Goal: Find specific page/section: Find specific page/section

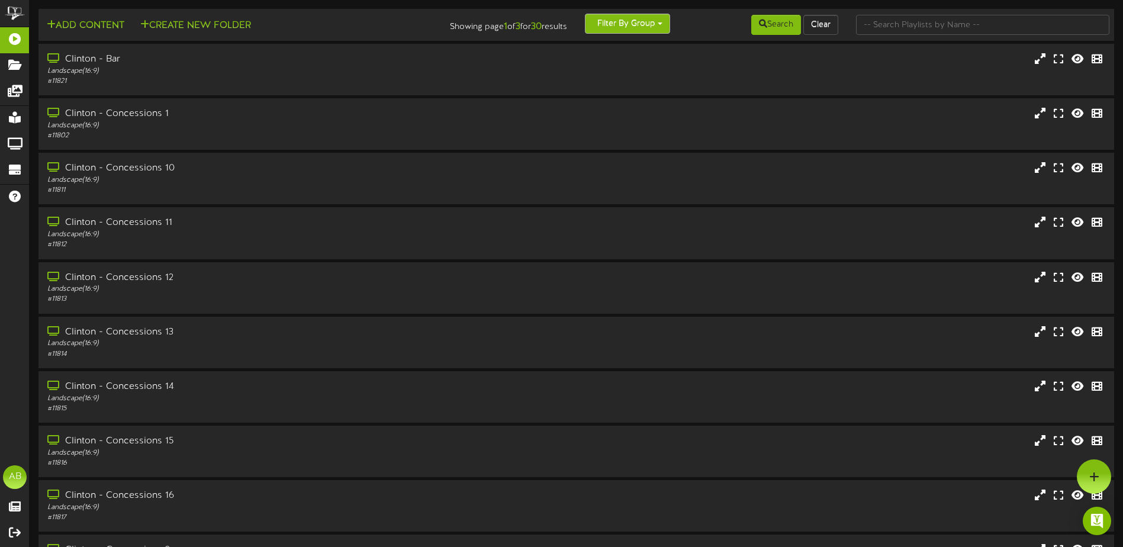
click at [613, 25] on button "Filter By Group" at bounding box center [627, 24] width 85 height 20
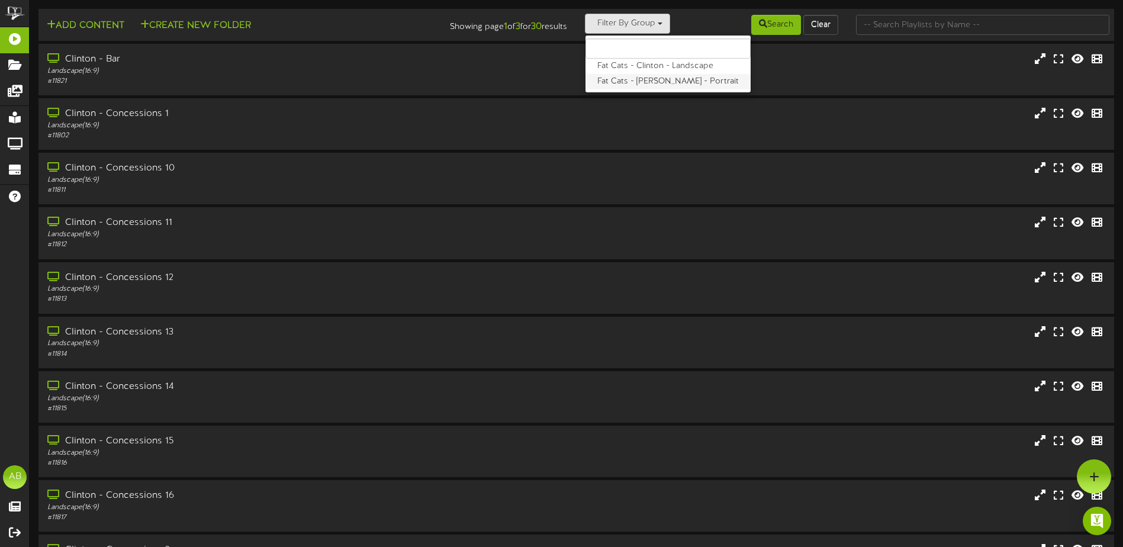
click at [625, 80] on label "Fat Cats - [PERSON_NAME] - Portrait" at bounding box center [668, 81] width 165 height 15
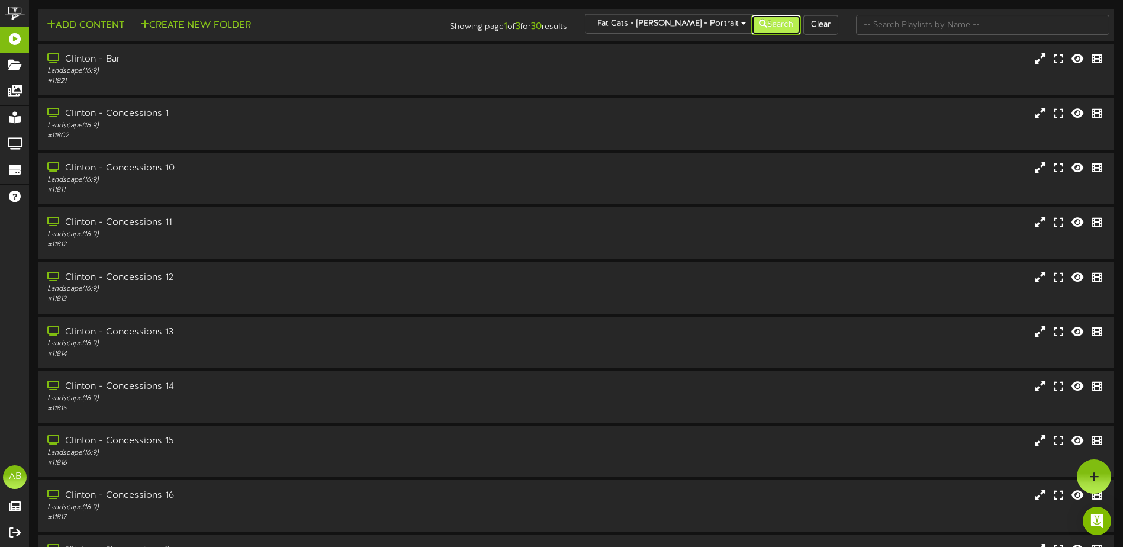
click at [754, 30] on button "Search" at bounding box center [776, 25] width 50 height 20
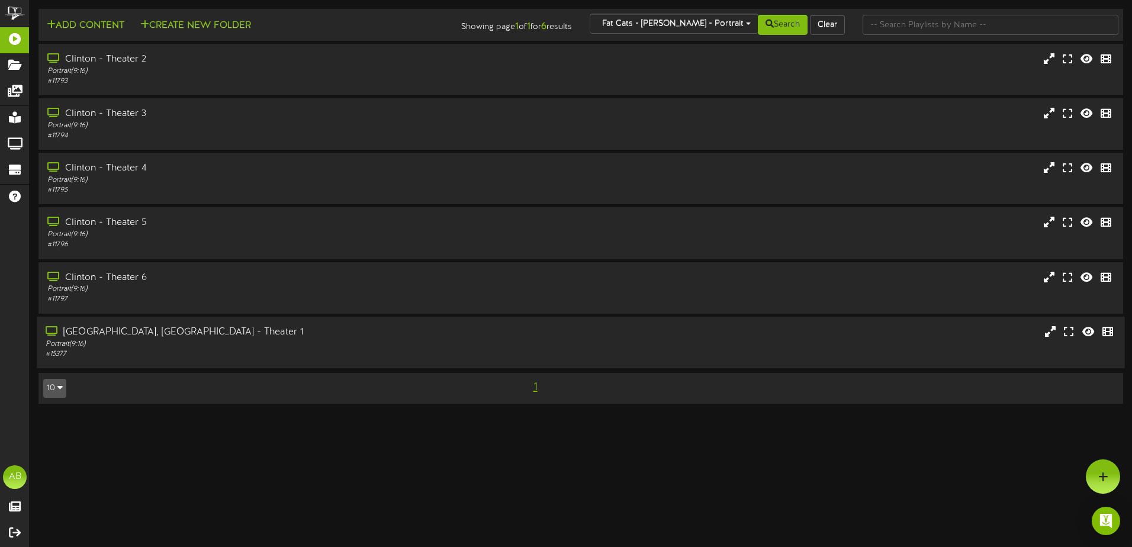
click at [201, 337] on div "[GEOGRAPHIC_DATA], [GEOGRAPHIC_DATA] - Theater 1" at bounding box center [264, 333] width 436 height 14
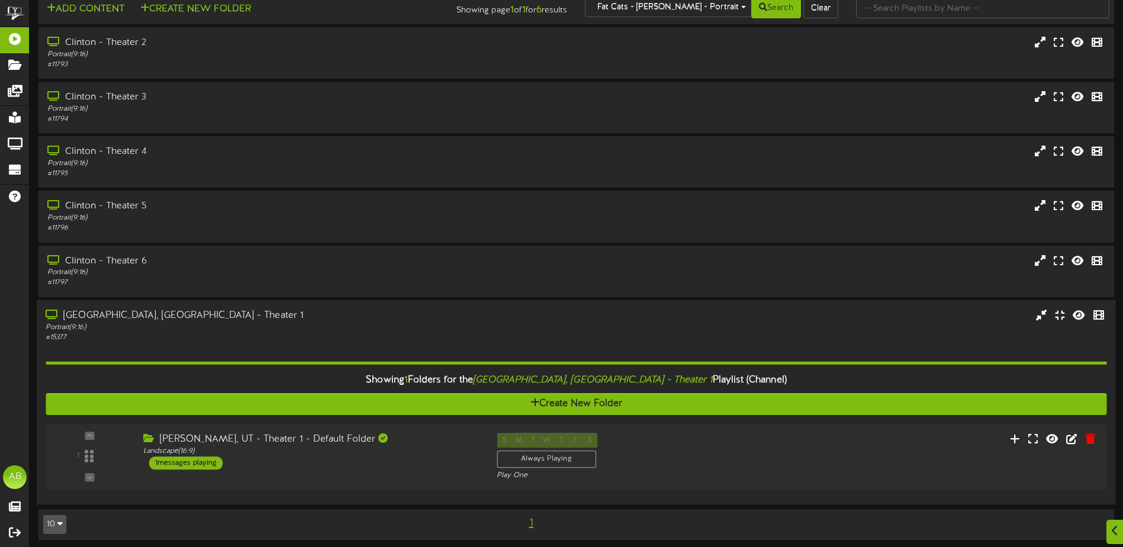
scroll to position [21, 0]
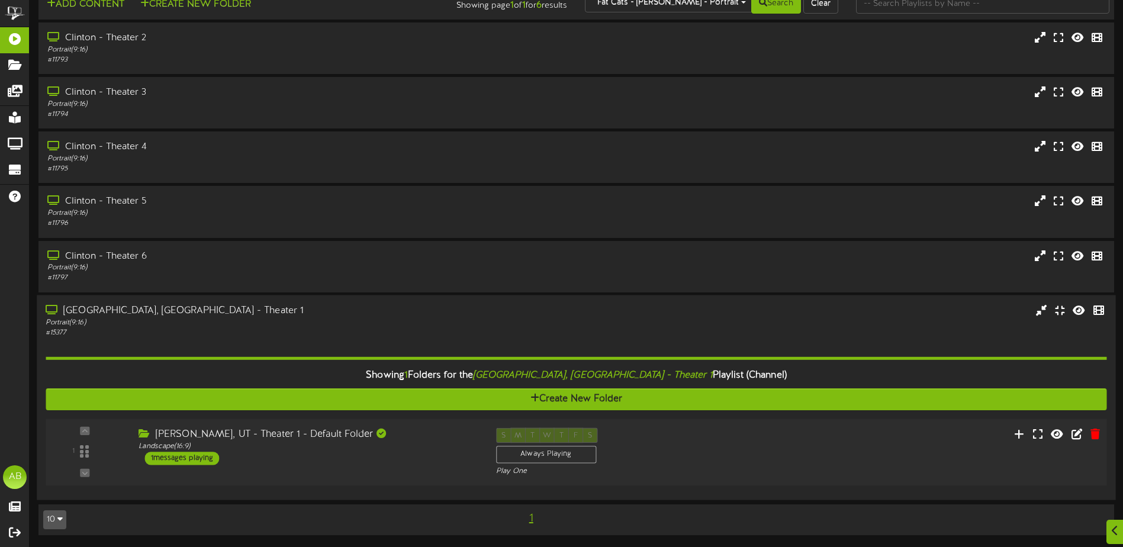
click at [400, 441] on div "[PERSON_NAME], UT - Theater 1 - Default Folder" at bounding box center [308, 434] width 339 height 14
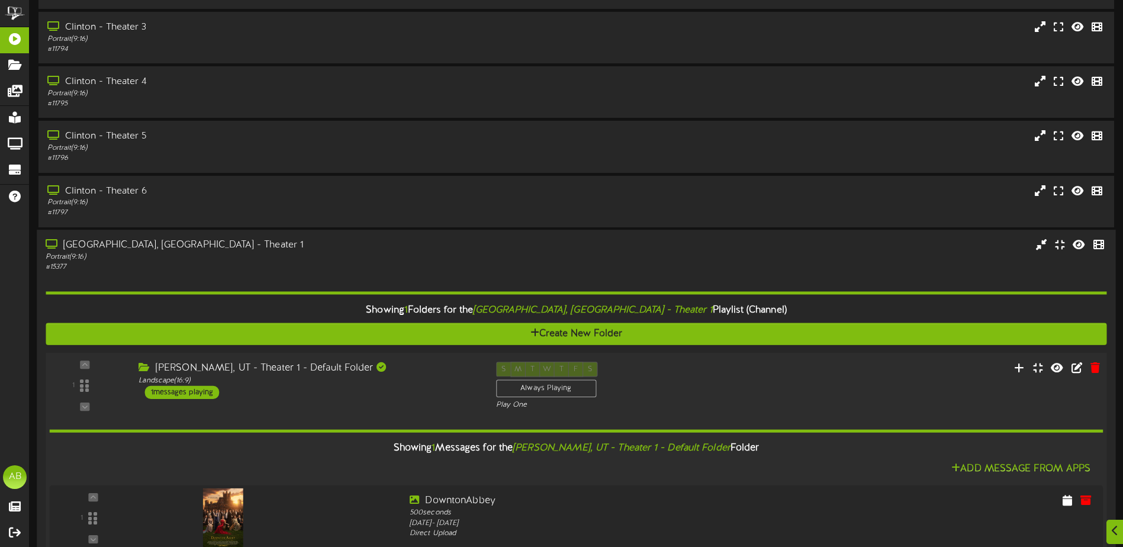
scroll to position [166, 0]
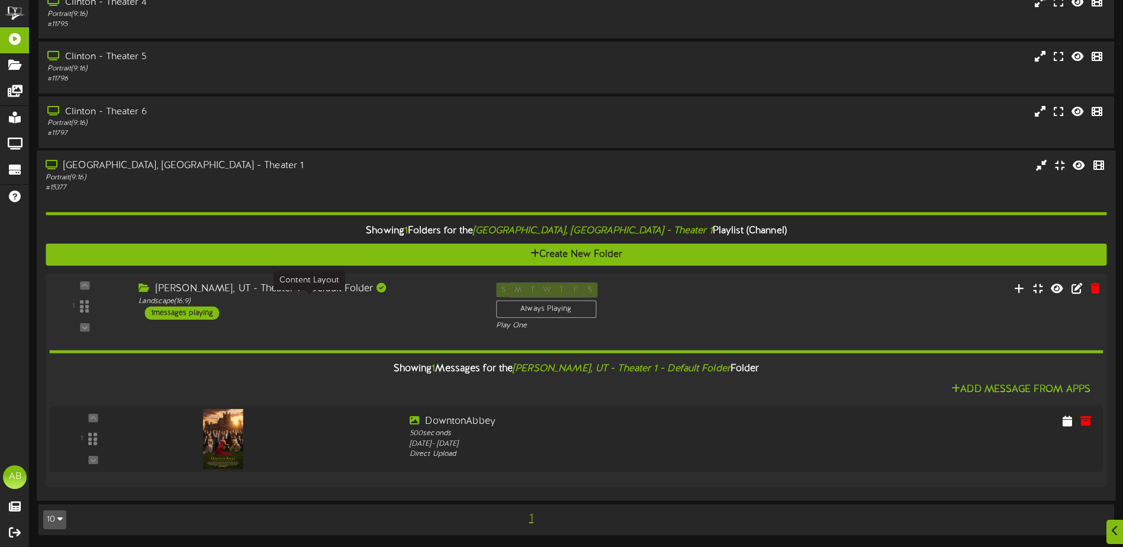
click at [432, 298] on div "Landscape ( 16:9 )" at bounding box center [308, 301] width 339 height 10
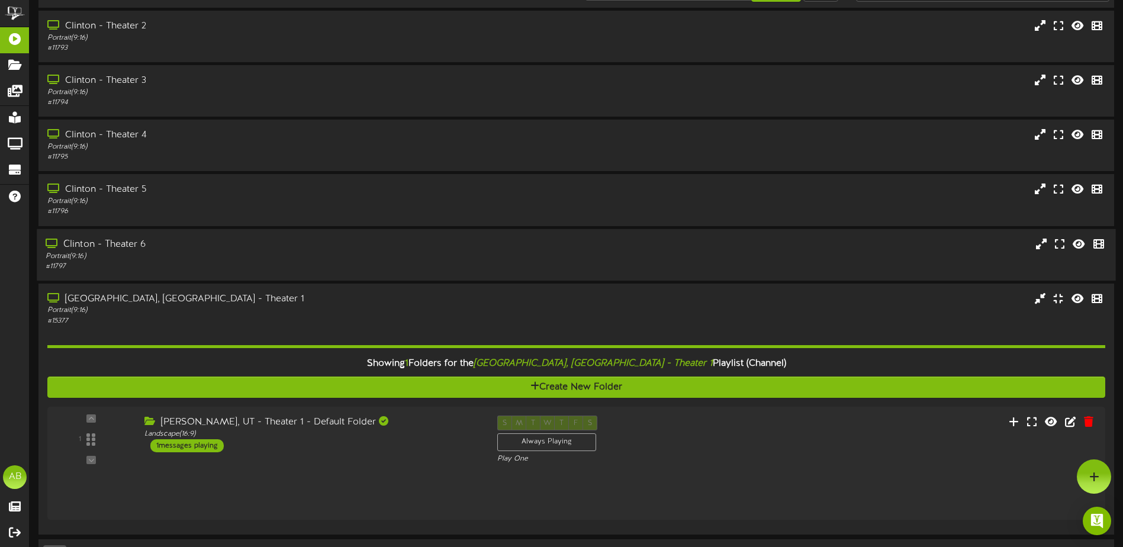
scroll to position [21, 0]
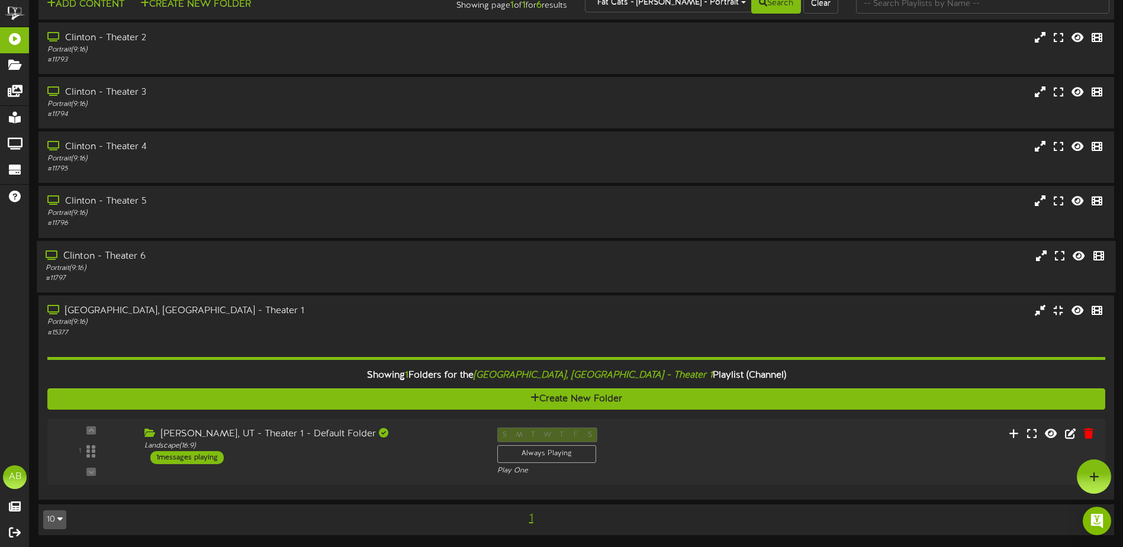
click at [371, 259] on div "Clinton - Theater 6" at bounding box center [262, 256] width 432 height 14
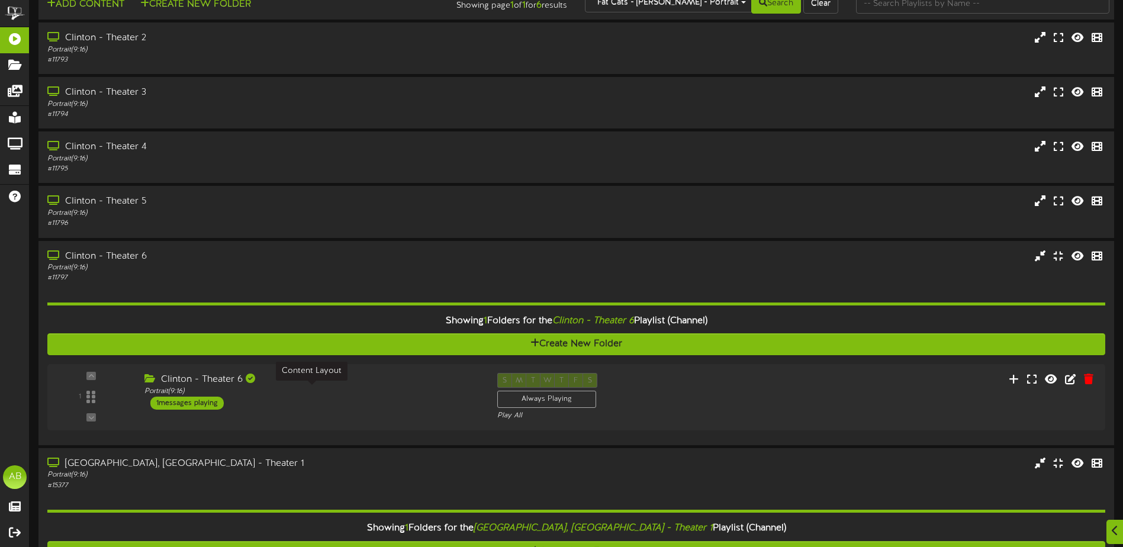
scroll to position [81, 0]
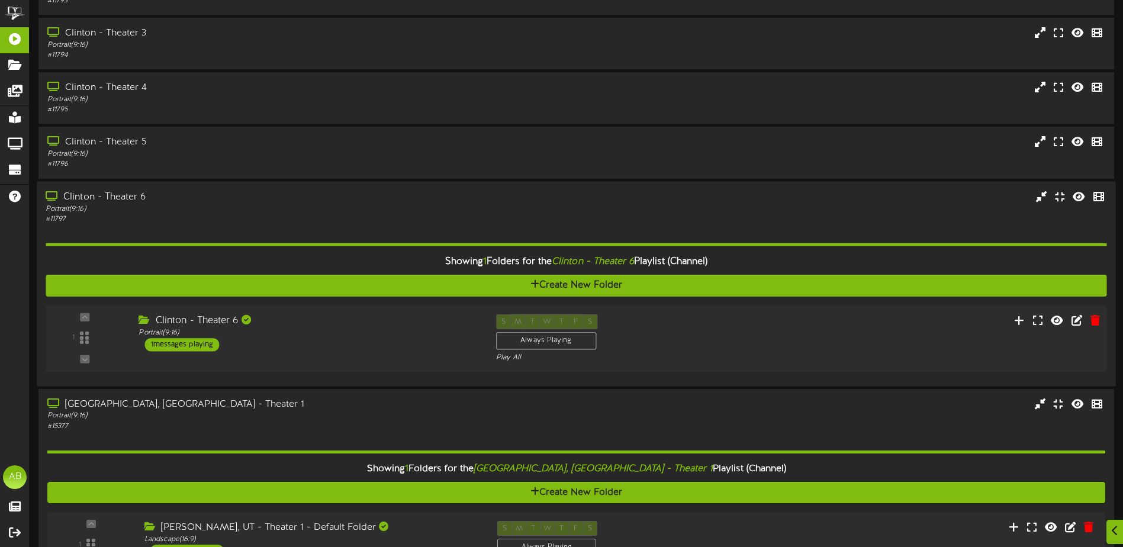
click at [406, 342] on div "Clinton - Theater 6 Portrait ( 9:16 ) 1 messages playing" at bounding box center [308, 332] width 357 height 37
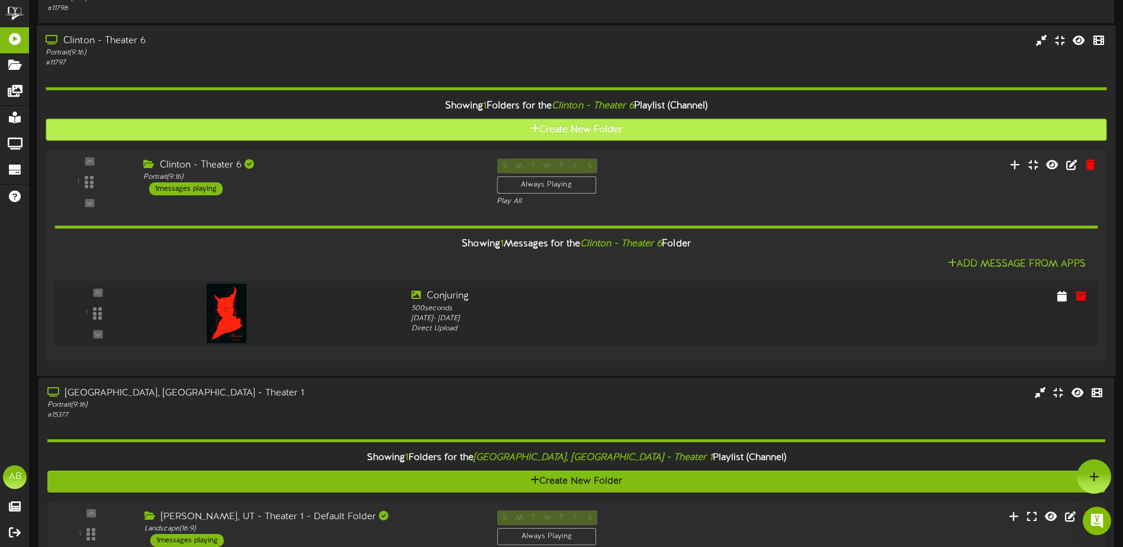
scroll to position [22, 0]
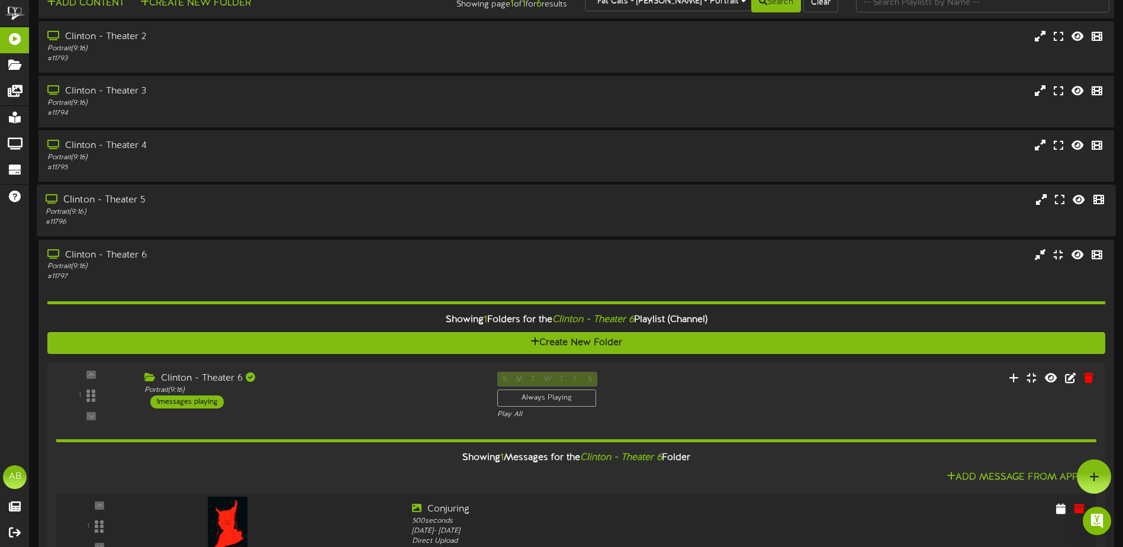
click at [358, 209] on div "Portrait ( 9:16 )" at bounding box center [262, 212] width 432 height 10
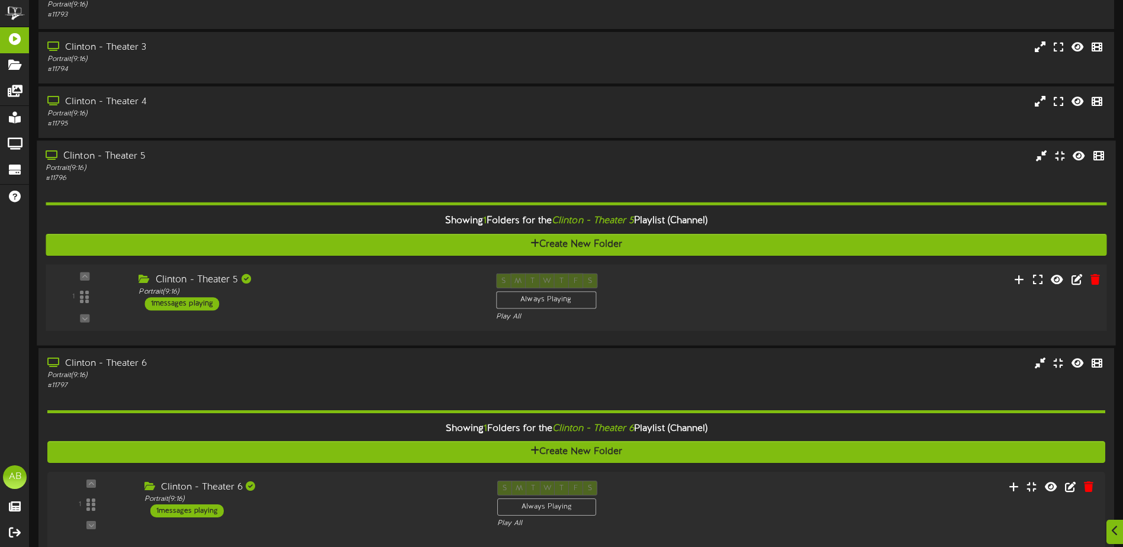
scroll to position [141, 0]
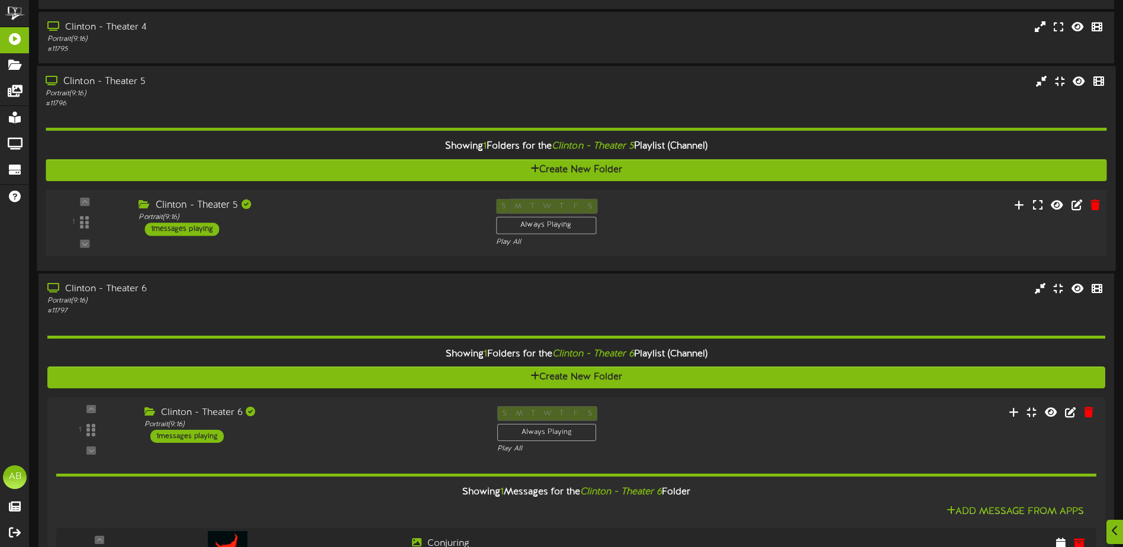
click at [419, 232] on div "Clinton - Theater 5 Portrait ( 9:16 ) 1 messages playing" at bounding box center [308, 217] width 357 height 37
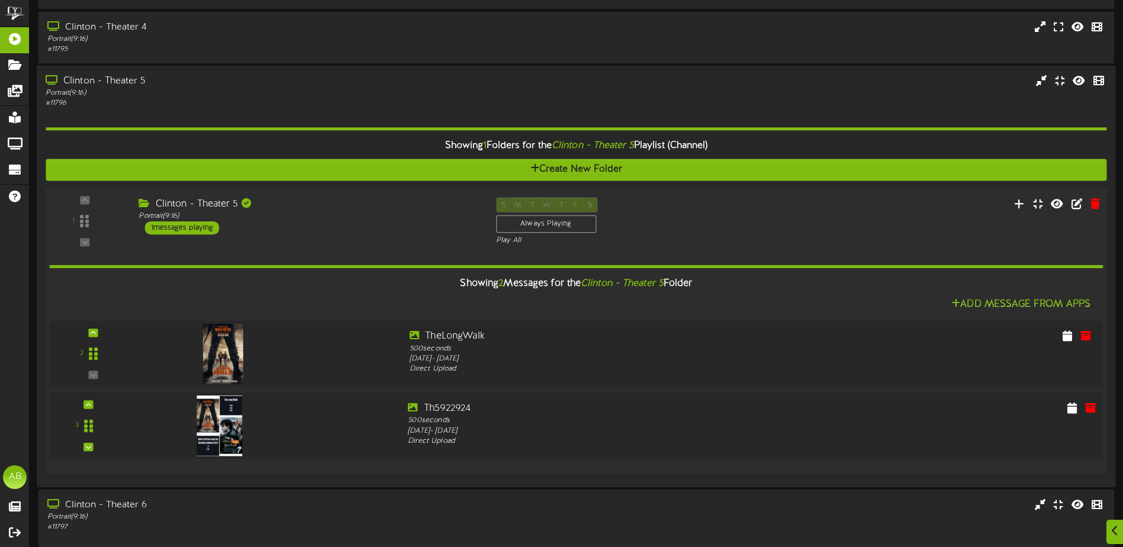
click at [314, 429] on div at bounding box center [266, 423] width 266 height 43
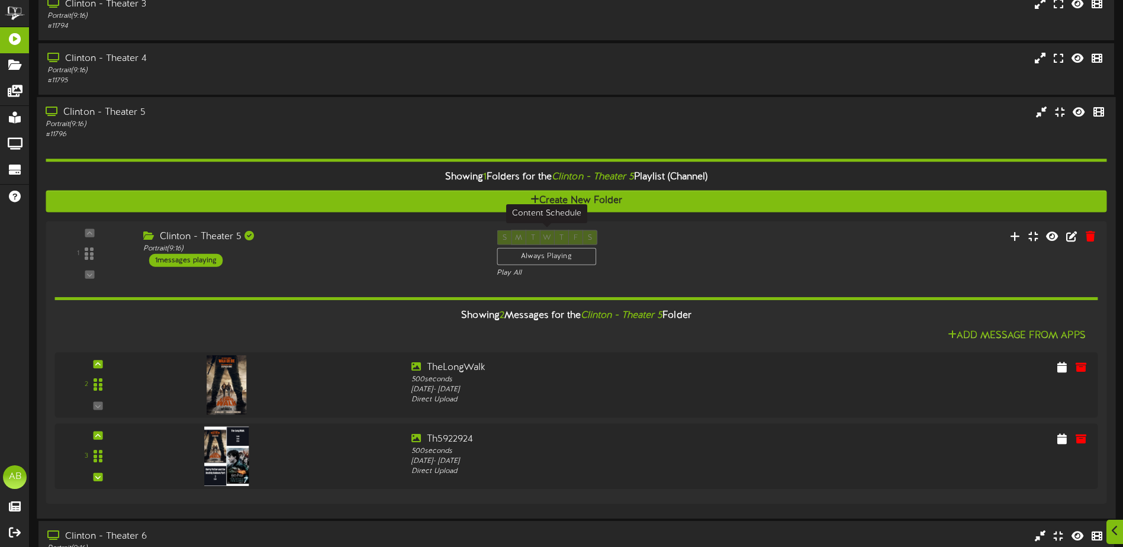
scroll to position [82, 0]
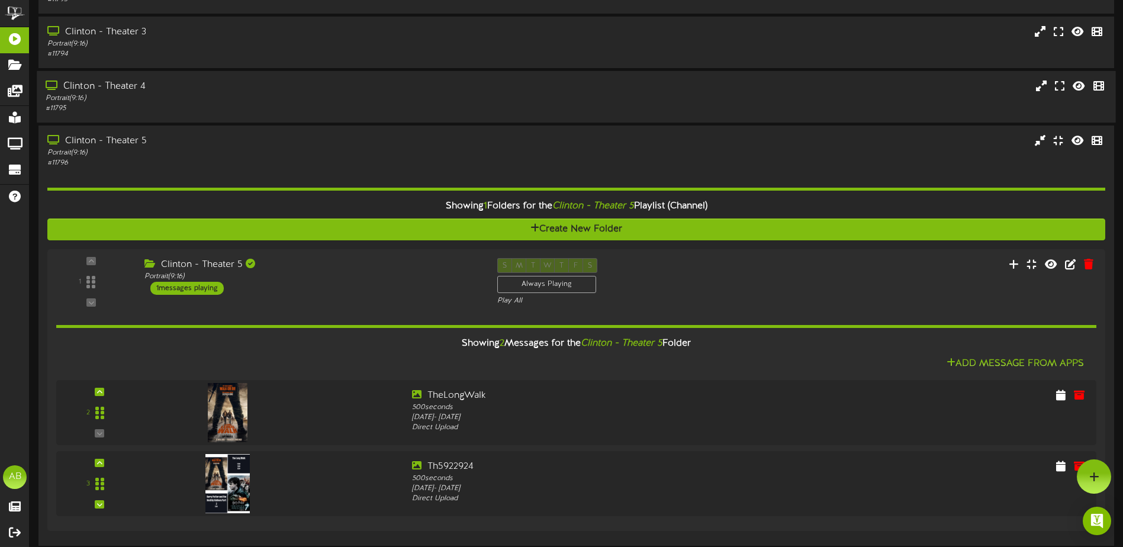
click at [525, 99] on div "Clinton - Theater 4 Portrait ( 9:16 ) # 11795" at bounding box center [576, 97] width 1079 height 34
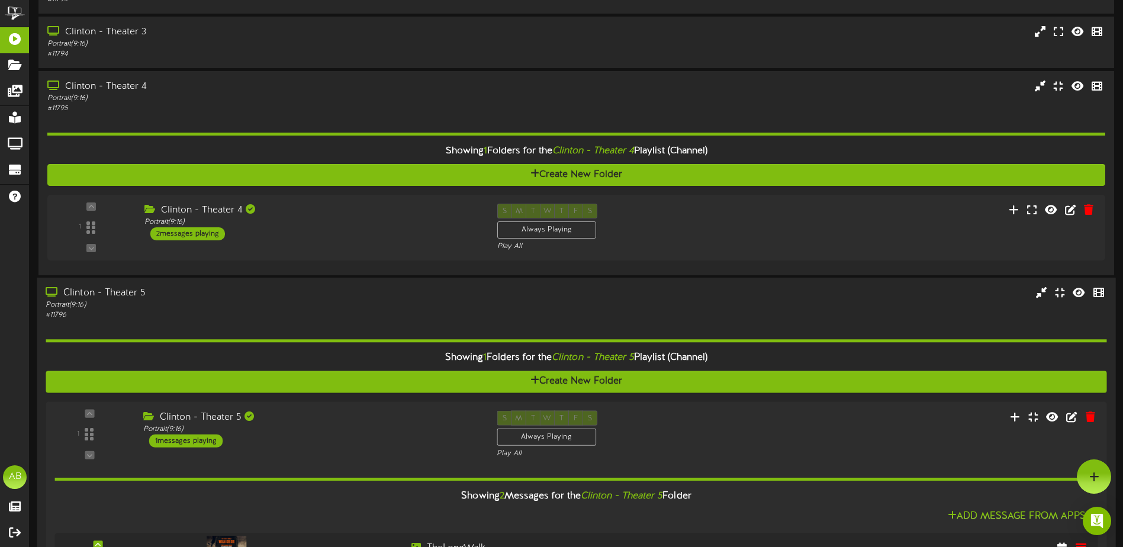
click at [372, 288] on div "Clinton - Theater 5" at bounding box center [262, 294] width 432 height 14
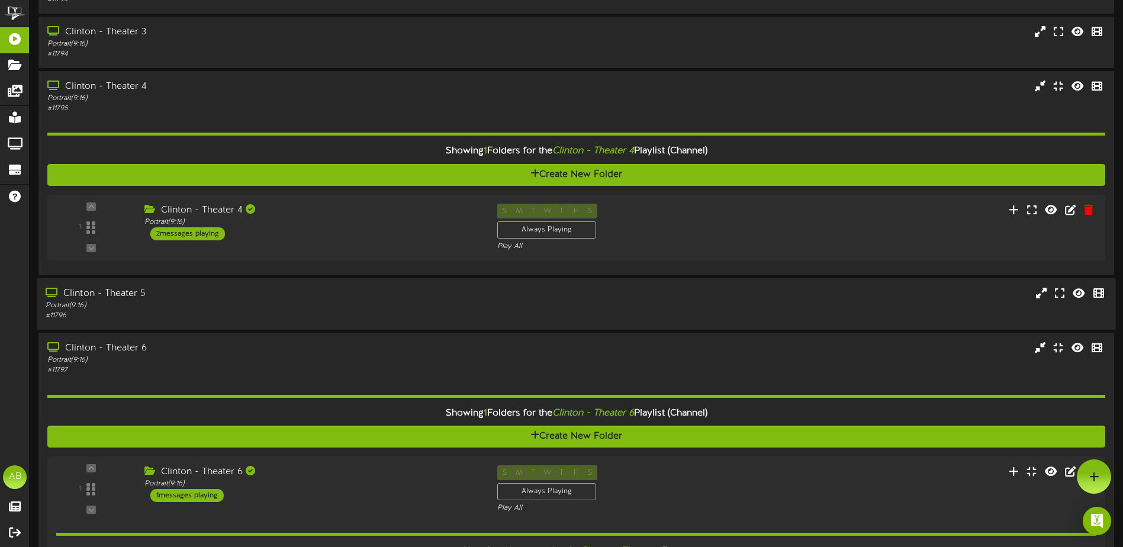
click at [372, 288] on div "Clinton - Theater 5" at bounding box center [262, 294] width 432 height 14
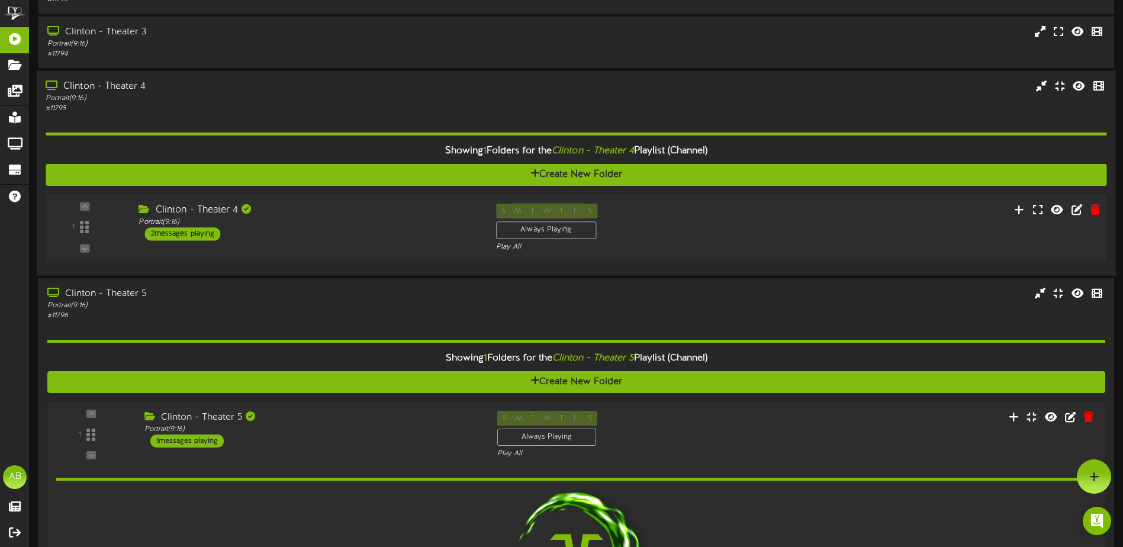
click at [385, 240] on div "Clinton - Theater 4 Portrait ( 9:16 ) 2 messages playing" at bounding box center [308, 222] width 357 height 37
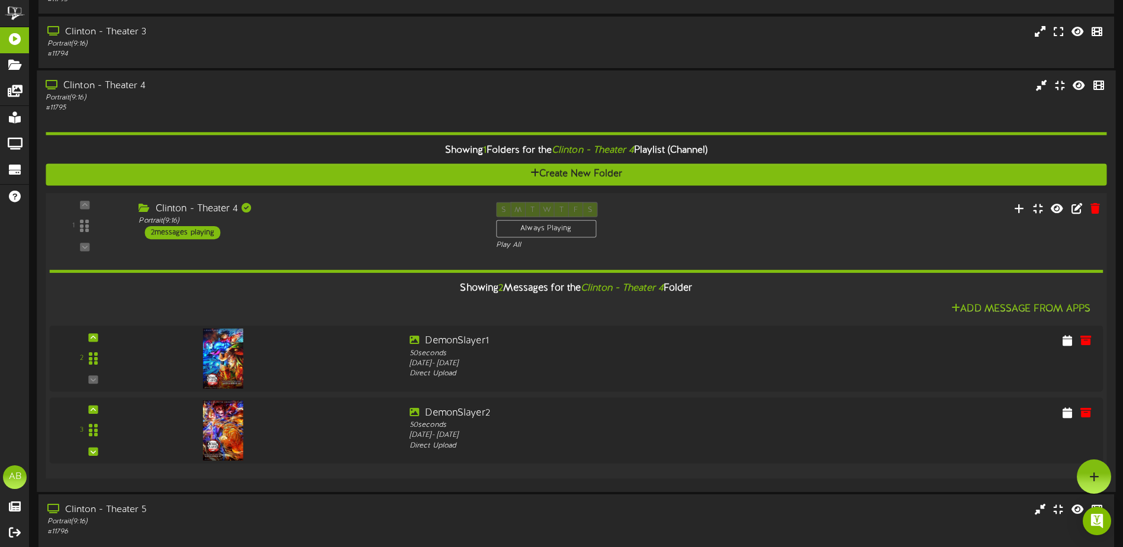
click at [385, 240] on div "1 ( 9:16" at bounding box center [576, 226] width 1072 height 49
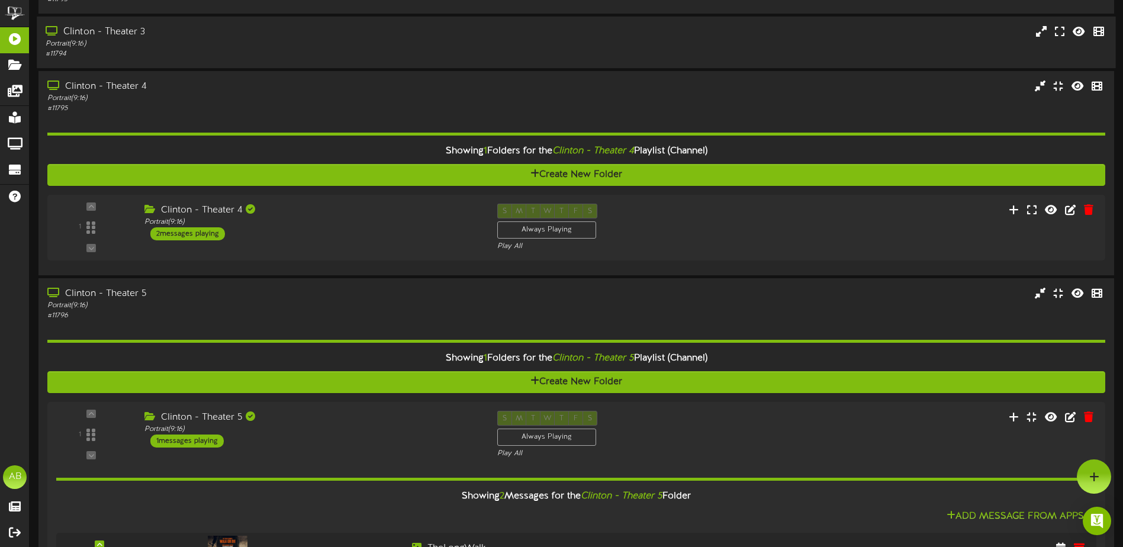
click at [390, 53] on div "# 11794" at bounding box center [262, 54] width 432 height 10
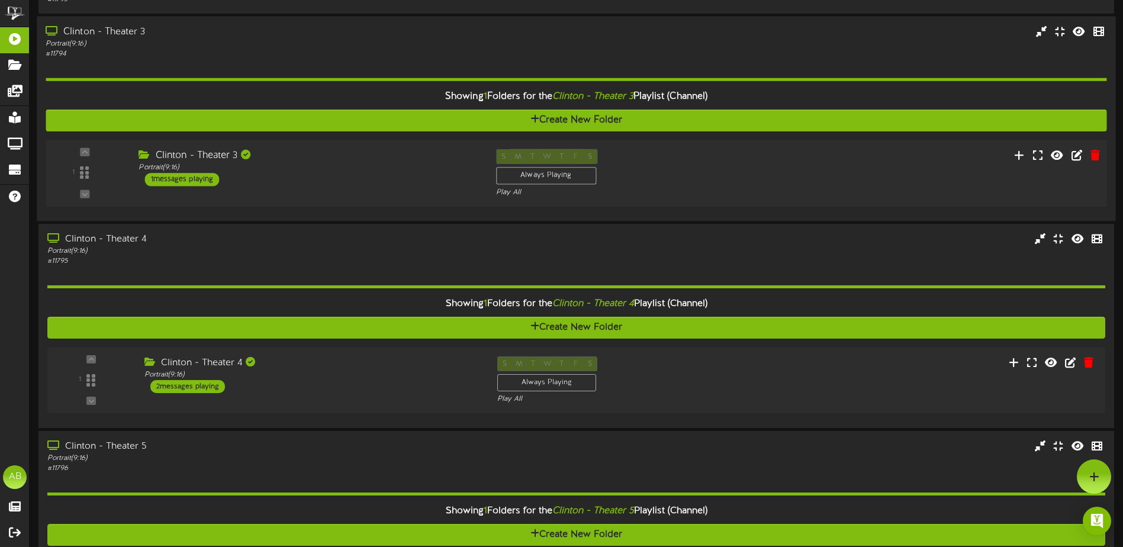
click at [413, 193] on div "1 ( 9:16" at bounding box center [576, 173] width 1072 height 49
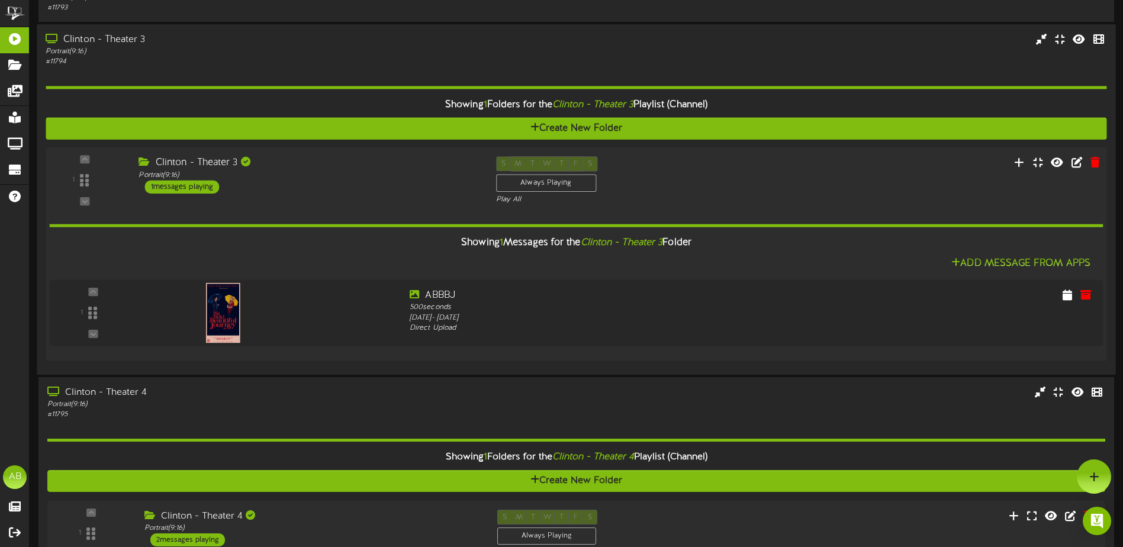
scroll to position [0, 0]
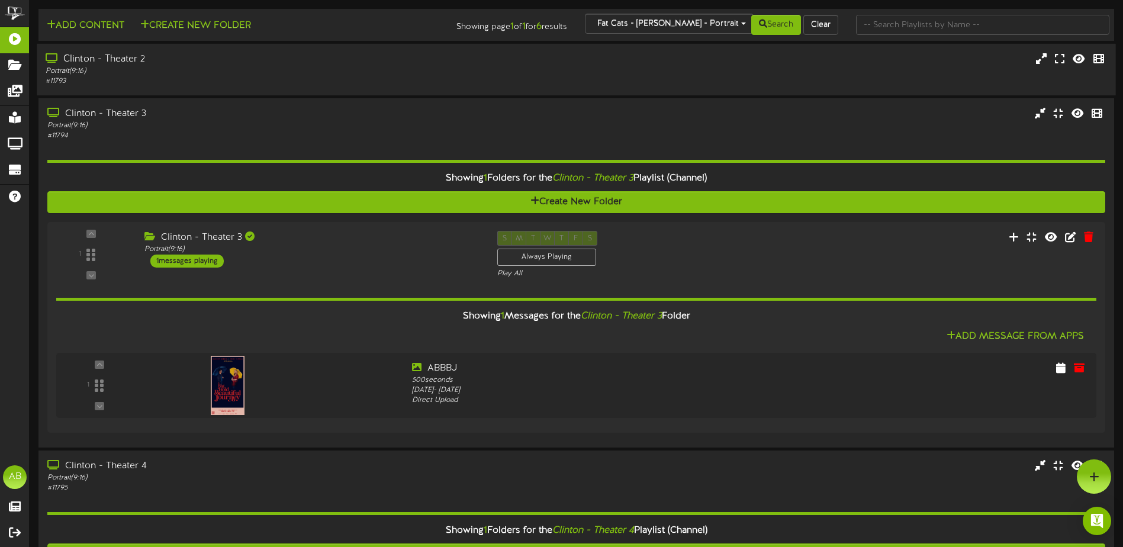
click at [392, 68] on div "Portrait ( 9:16 )" at bounding box center [262, 71] width 432 height 10
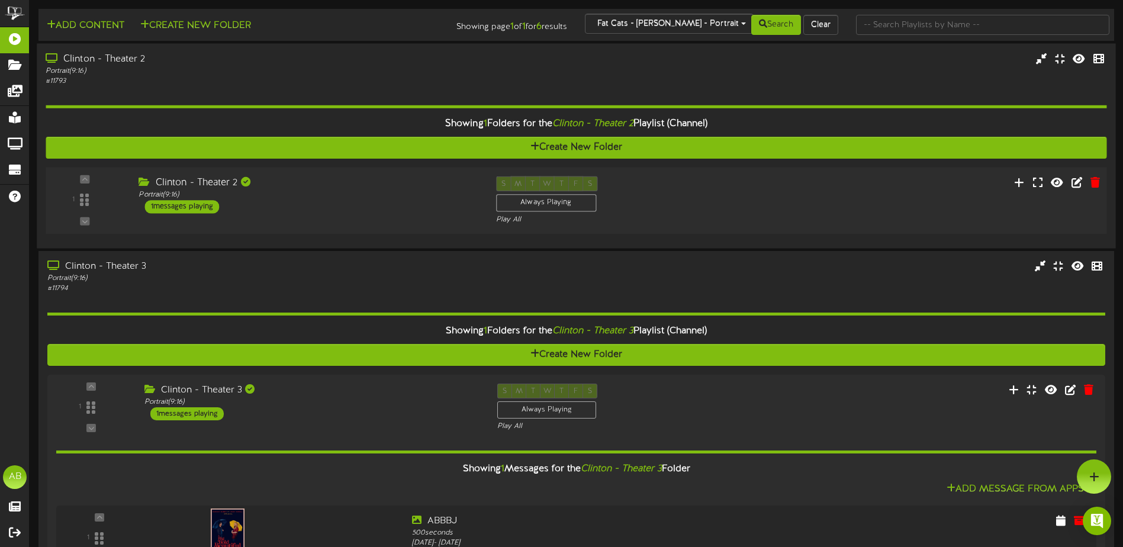
click at [399, 207] on div "Clinton - Theater 2 Portrait ( 9:16 ) 1 messages playing" at bounding box center [308, 194] width 357 height 37
